Goal: Transaction & Acquisition: Book appointment/travel/reservation

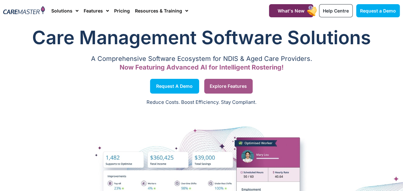
click at [221, 85] on span "Explore Features" at bounding box center [228, 86] width 37 height 3
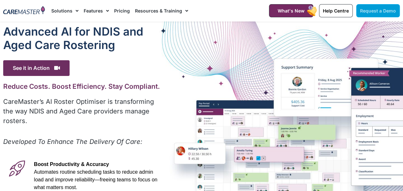
click at [381, 12] on span "Request a Demo" at bounding box center [378, 10] width 36 height 5
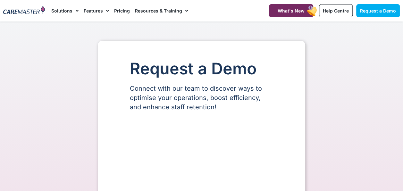
select select "**"
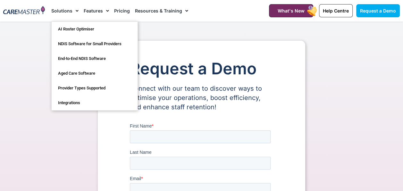
click at [90, 10] on link "Features" at bounding box center [96, 10] width 25 height 21
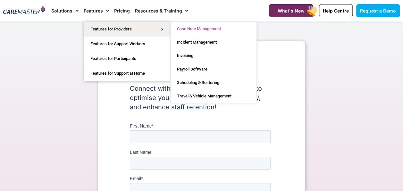
click at [196, 27] on link "Case Note Management" at bounding box center [214, 28] width 86 height 13
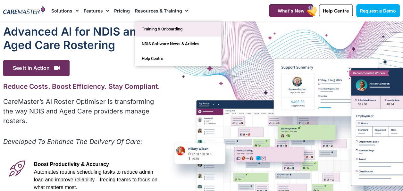
click at [161, 27] on link "Training & Onboarding" at bounding box center [178, 29] width 86 height 15
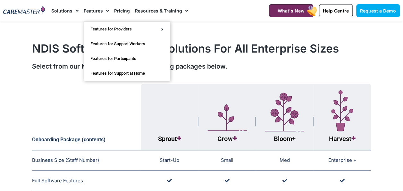
click at [94, 15] on link "Features" at bounding box center [96, 10] width 25 height 21
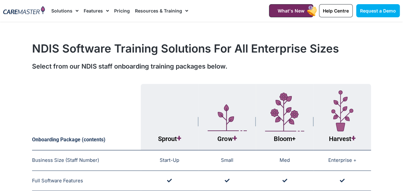
click at [105, 11] on span "Menu" at bounding box center [106, 10] width 6 height 11
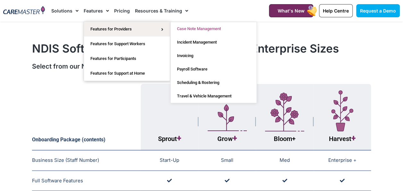
click at [196, 27] on link "Case Note Management" at bounding box center [214, 28] width 86 height 13
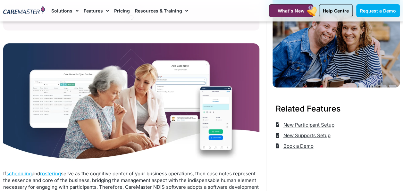
scroll to position [192, 0]
